Goal: Task Accomplishment & Management: Manage account settings

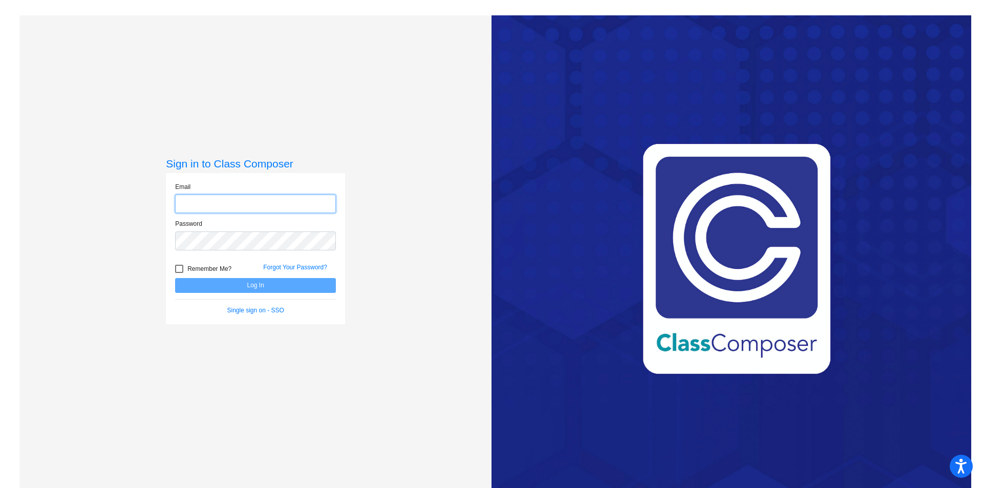
type input "[PERSON_NAME][EMAIL_ADDRESS][PERSON_NAME][DOMAIN_NAME]"
click at [251, 283] on button "Log In" at bounding box center [255, 285] width 161 height 15
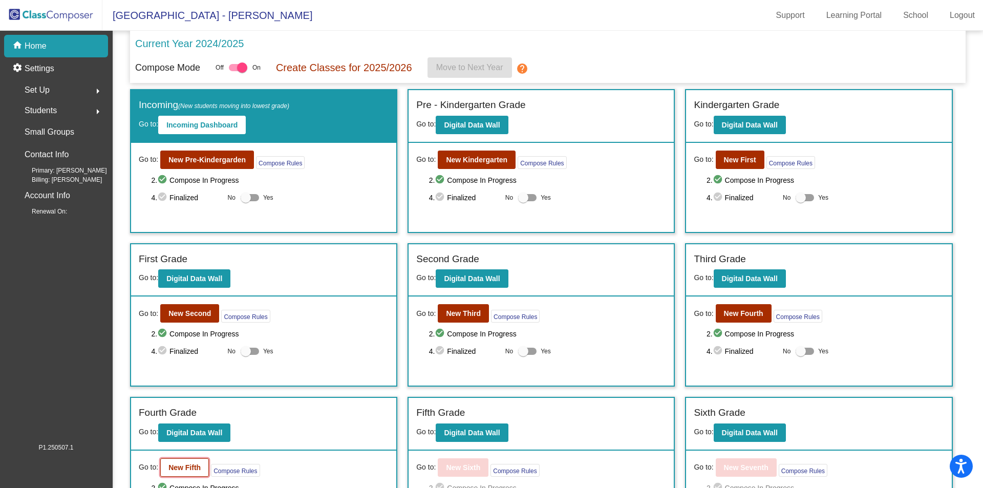
click at [192, 465] on b "New Fifth" at bounding box center [185, 468] width 32 height 8
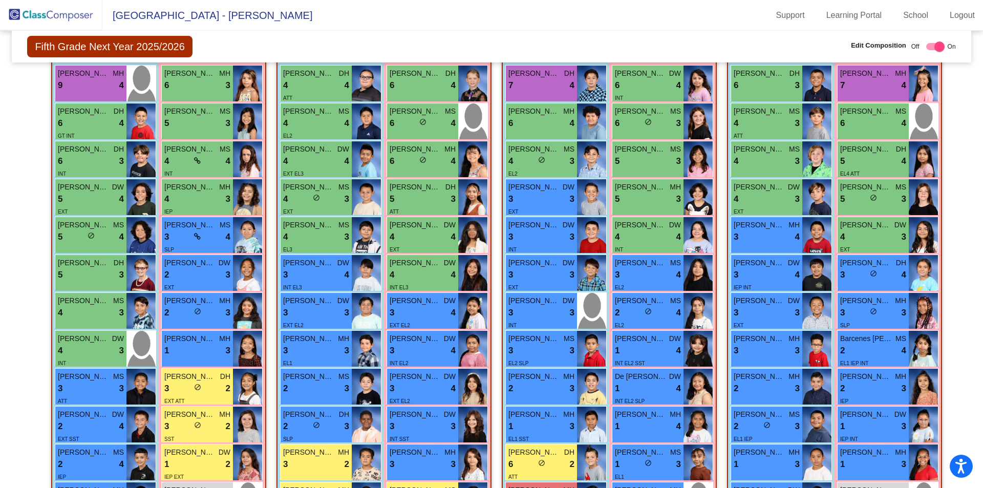
scroll to position [256, 0]
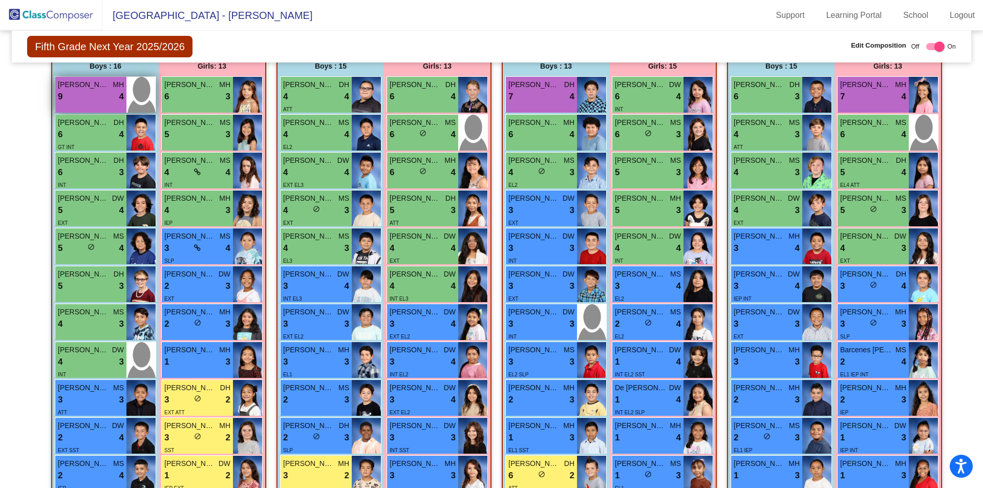
click at [95, 94] on div "9 lock do_not_disturb_alt 4" at bounding box center [91, 96] width 66 height 13
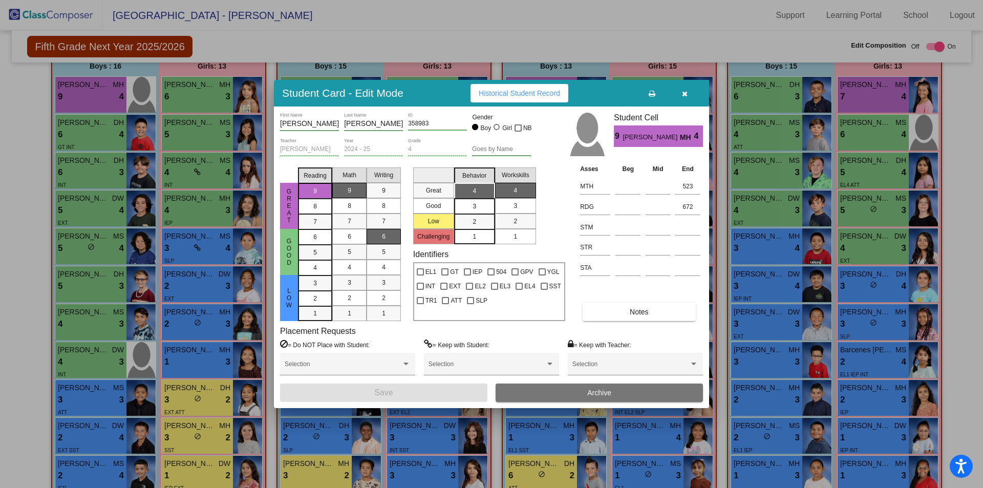
click at [622, 393] on button "Archive" at bounding box center [599, 393] width 207 height 18
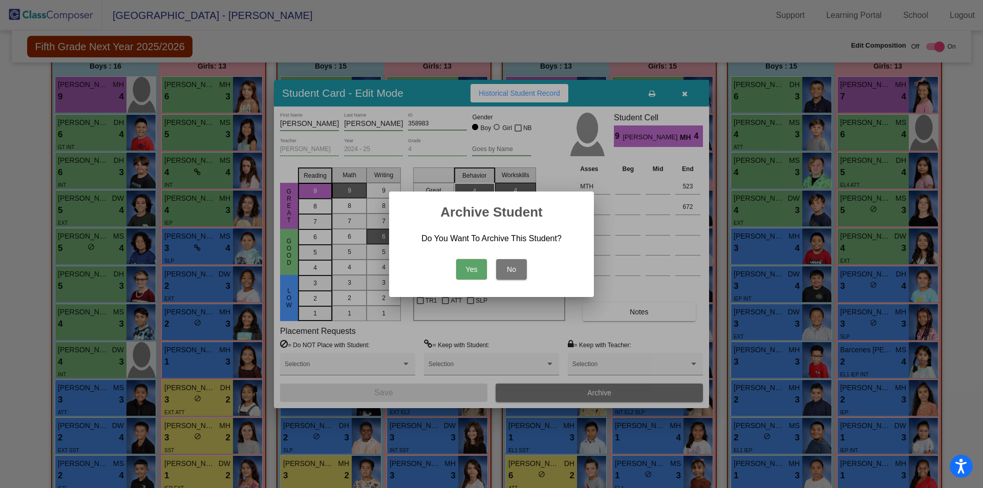
click at [479, 265] on button "Yes" at bounding box center [471, 269] width 31 height 20
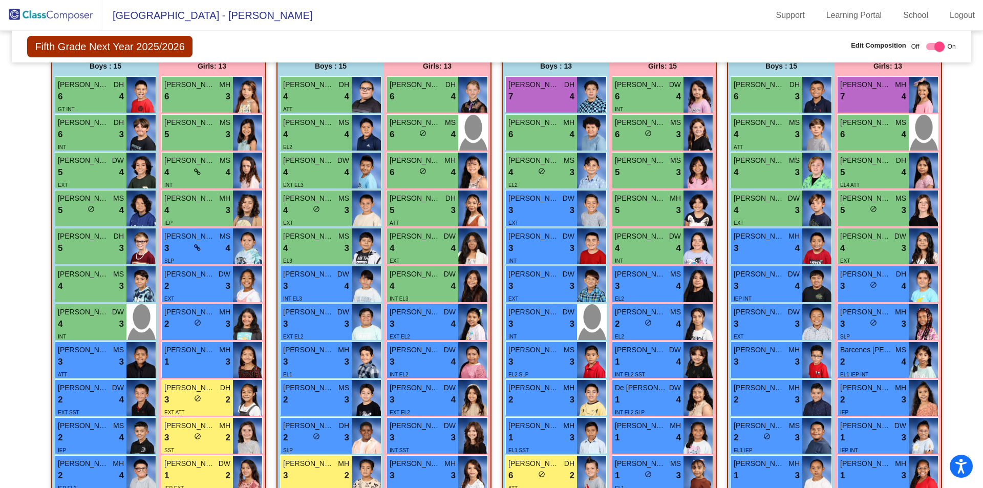
click at [17, 18] on img at bounding box center [51, 15] width 102 height 30
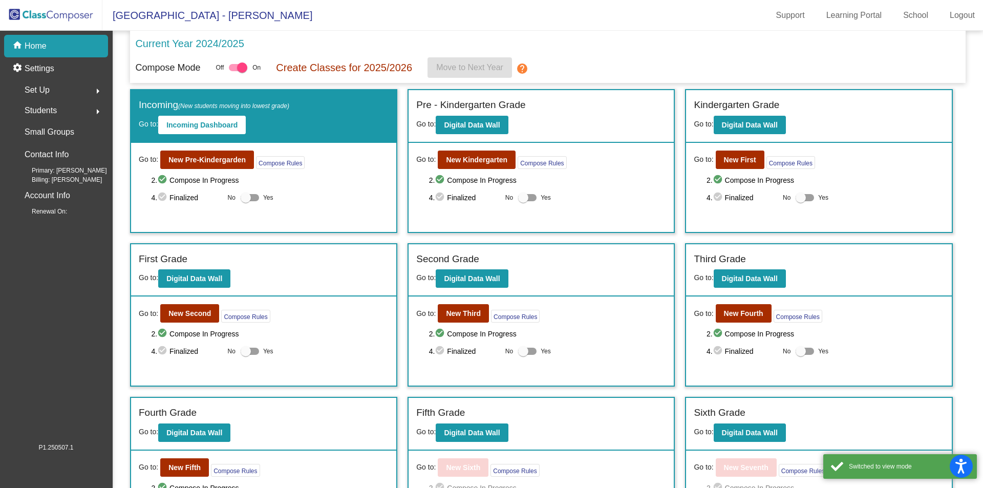
click at [39, 112] on span "Students" at bounding box center [41, 110] width 32 height 14
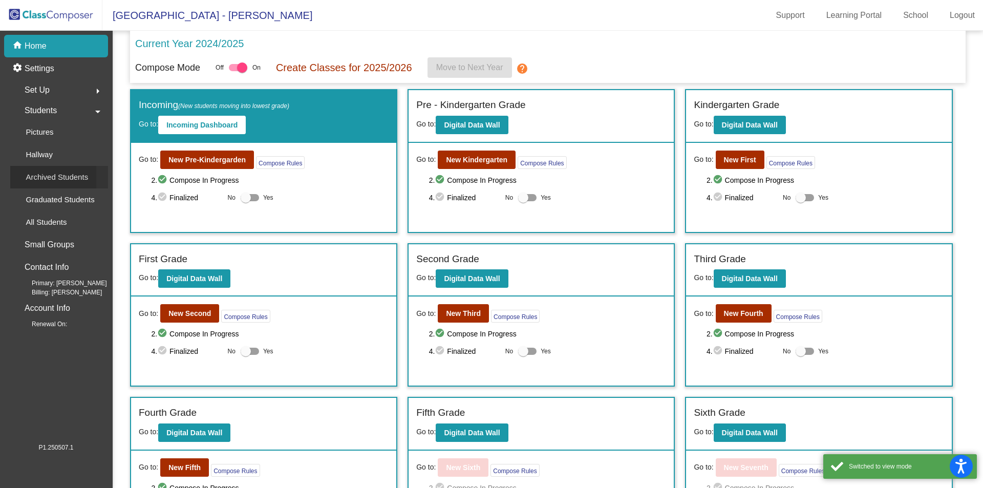
click at [74, 176] on p "Archived Students" at bounding box center [57, 177] width 62 height 12
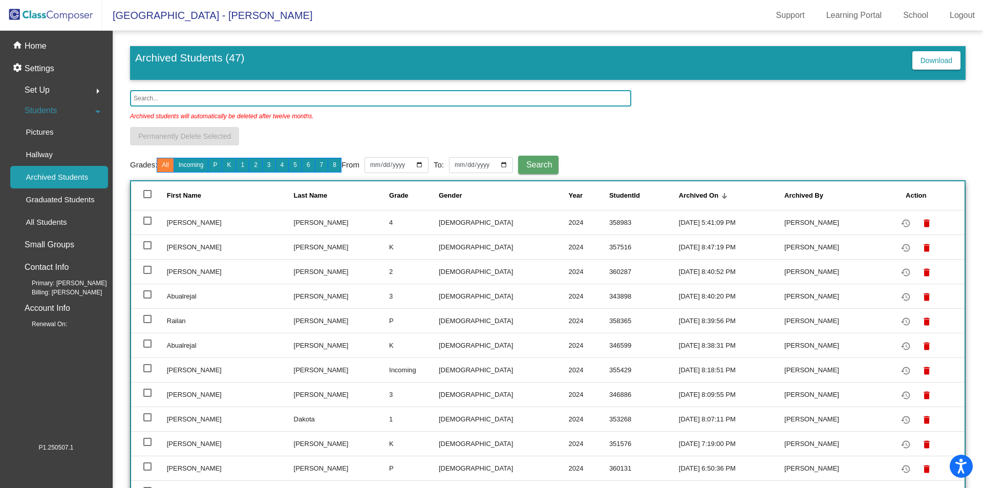
click at [50, 19] on img at bounding box center [51, 15] width 102 height 30
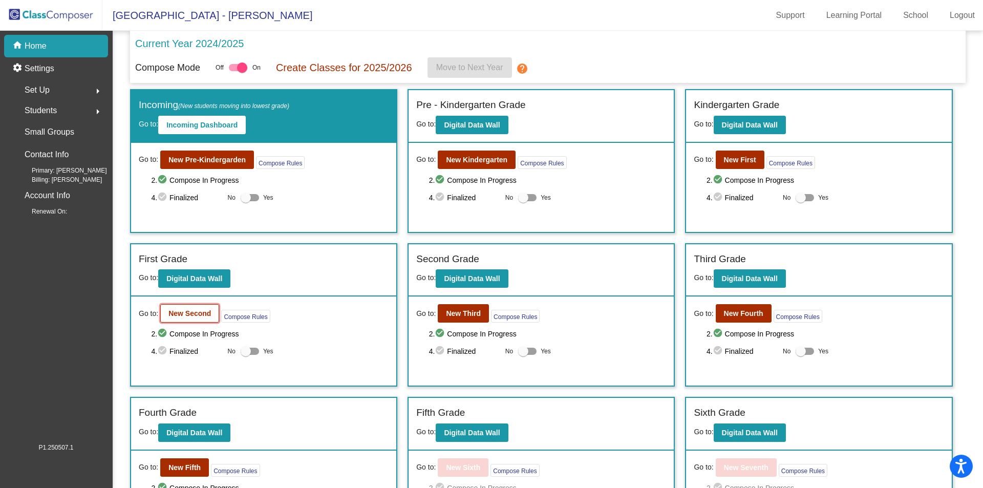
click at [205, 314] on b "New Second" at bounding box center [190, 313] width 43 height 8
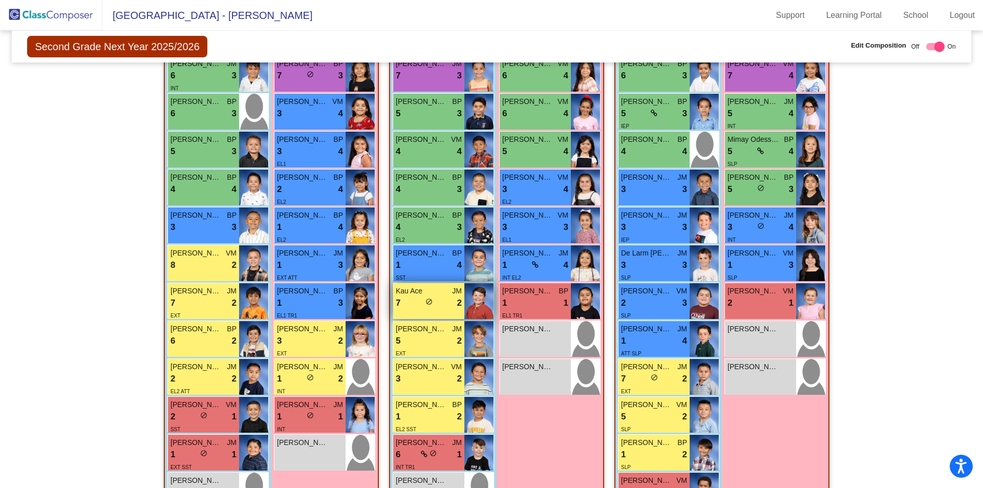
scroll to position [307, 0]
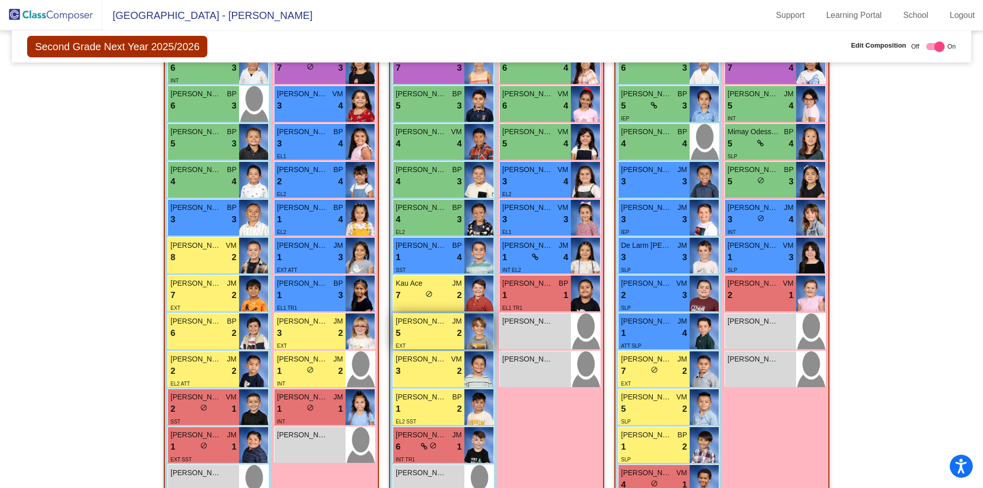
click at [445, 324] on div "[PERSON_NAME] [PERSON_NAME]" at bounding box center [429, 321] width 66 height 11
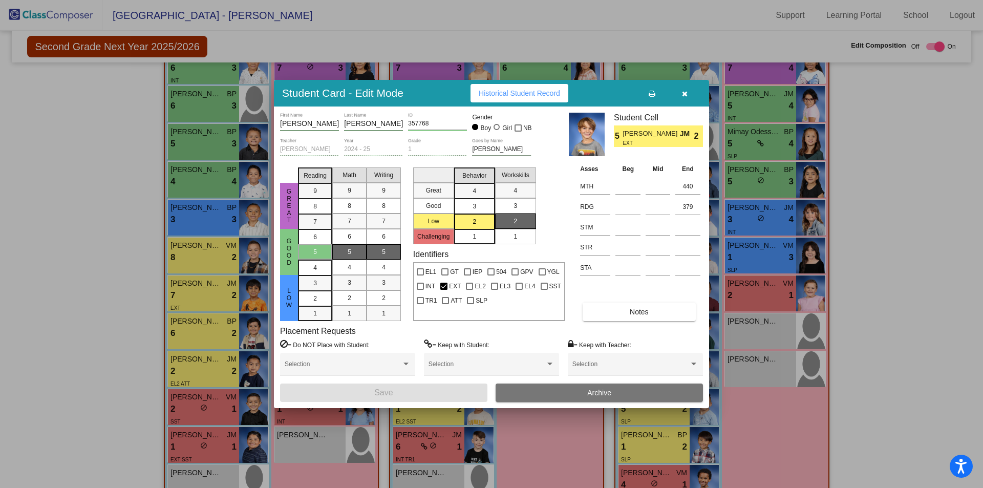
click at [584, 396] on button "Archive" at bounding box center [599, 393] width 207 height 18
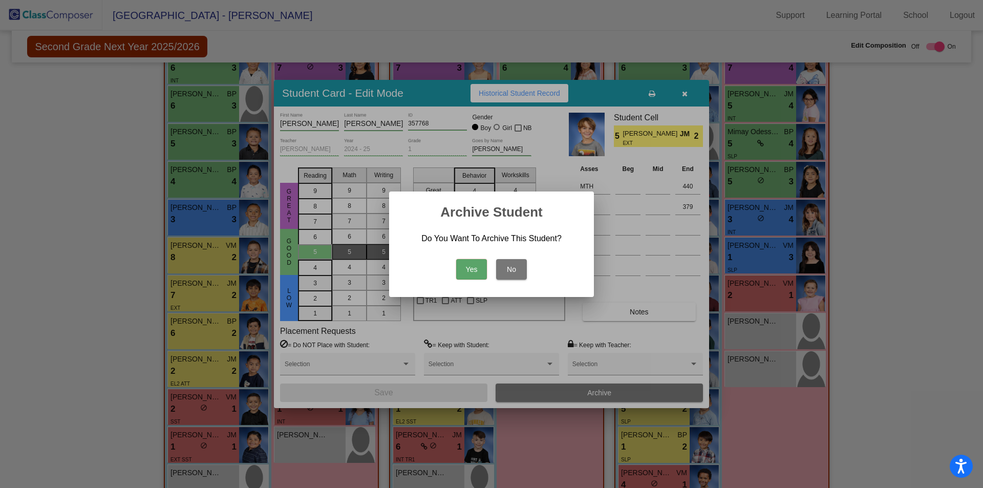
click at [472, 269] on button "Yes" at bounding box center [471, 269] width 31 height 20
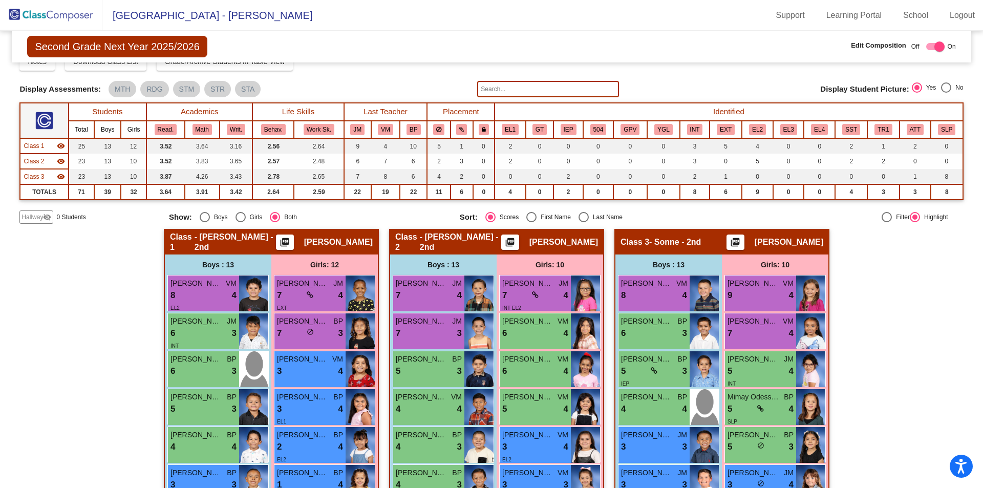
scroll to position [0, 0]
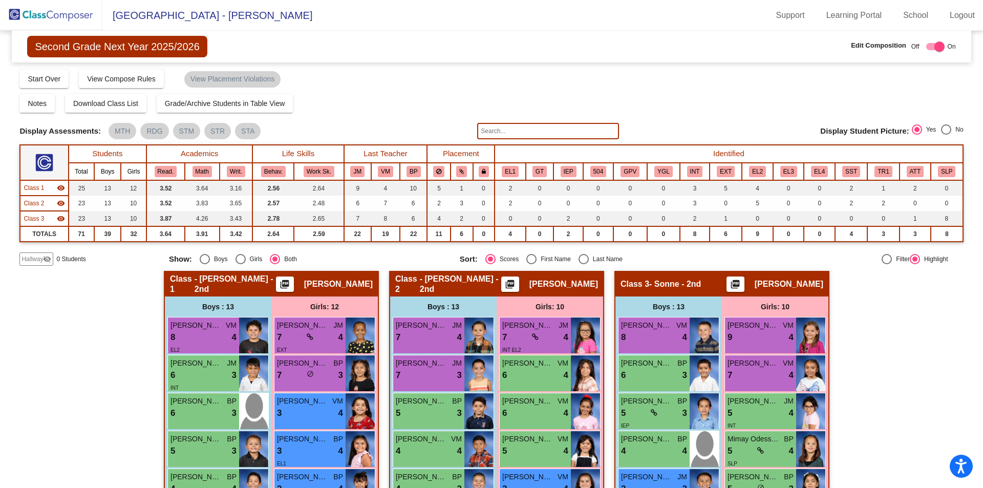
click at [34, 11] on img at bounding box center [51, 15] width 102 height 30
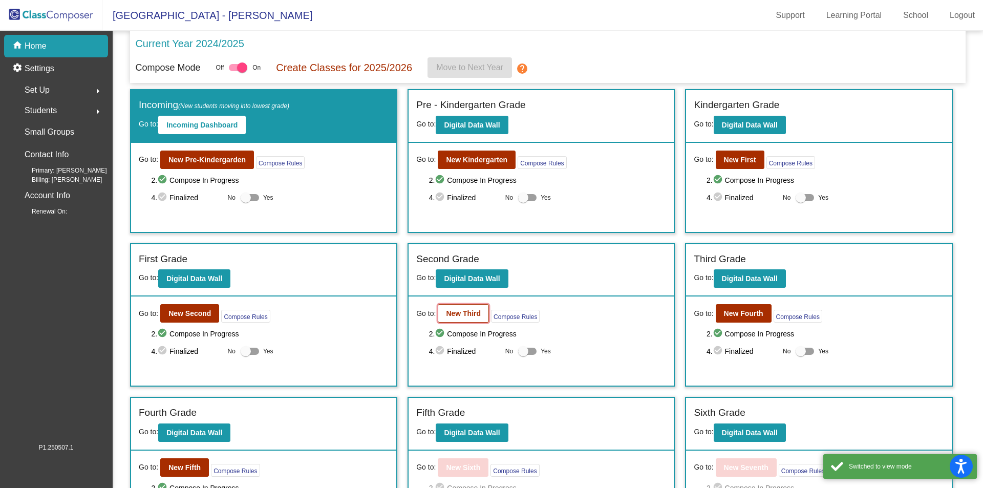
click at [467, 311] on b "New Third" at bounding box center [463, 313] width 35 height 8
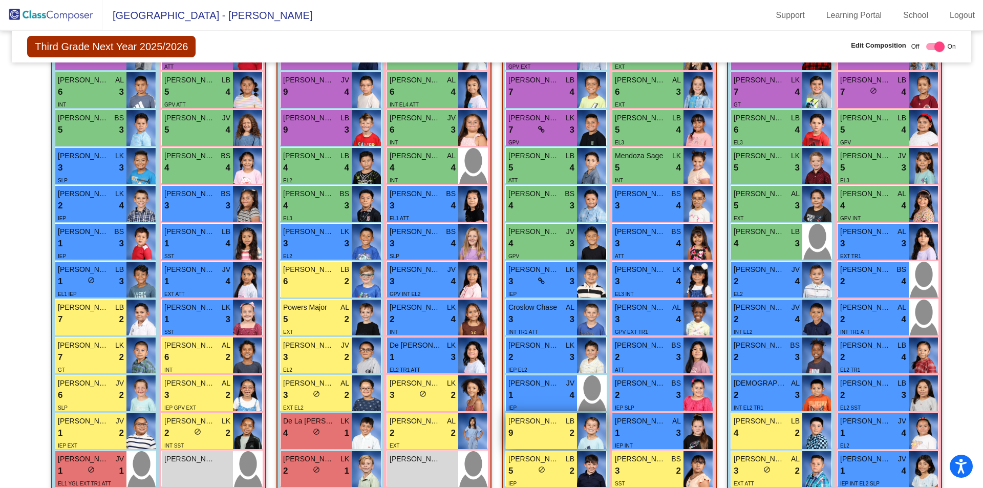
scroll to position [238, 0]
